Goal: Information Seeking & Learning: Find specific fact

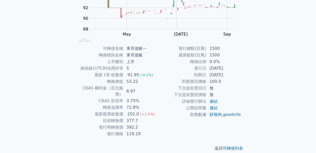
scroll to position [82, 0]
drag, startPoint x: 128, startPoint y: 82, endPoint x: 137, endPoint y: 81, distance: 9.4
click at [137, 81] on td "53.22" at bounding box center [141, 81] width 35 height 7
click at [141, 81] on td "53.22" at bounding box center [141, 81] width 35 height 7
drag, startPoint x: 123, startPoint y: 86, endPoint x: 137, endPoint y: 88, distance: 14.1
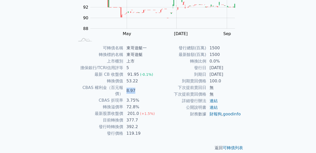
click at [137, 88] on tr "CBAS 權利金（百元報價） 8.97" at bounding box center [116, 90] width 83 height 13
click at [146, 88] on td "8.97" at bounding box center [141, 90] width 35 height 13
click at [142, 83] on td "53.22" at bounding box center [141, 81] width 35 height 7
